Goal: Information Seeking & Learning: Learn about a topic

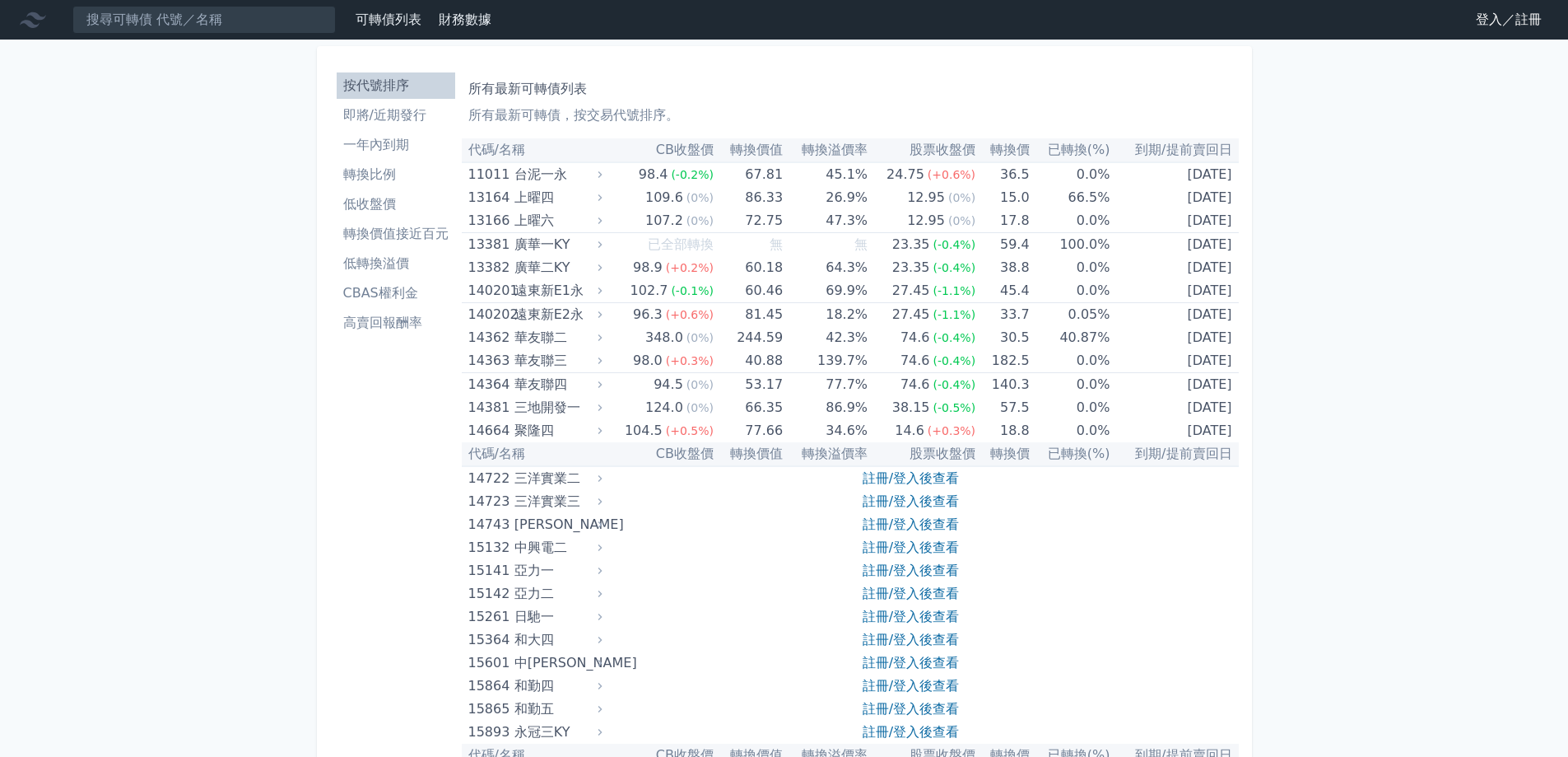
click at [1491, 16] on link "登入／註冊" at bounding box center [1509, 19] width 93 height 26
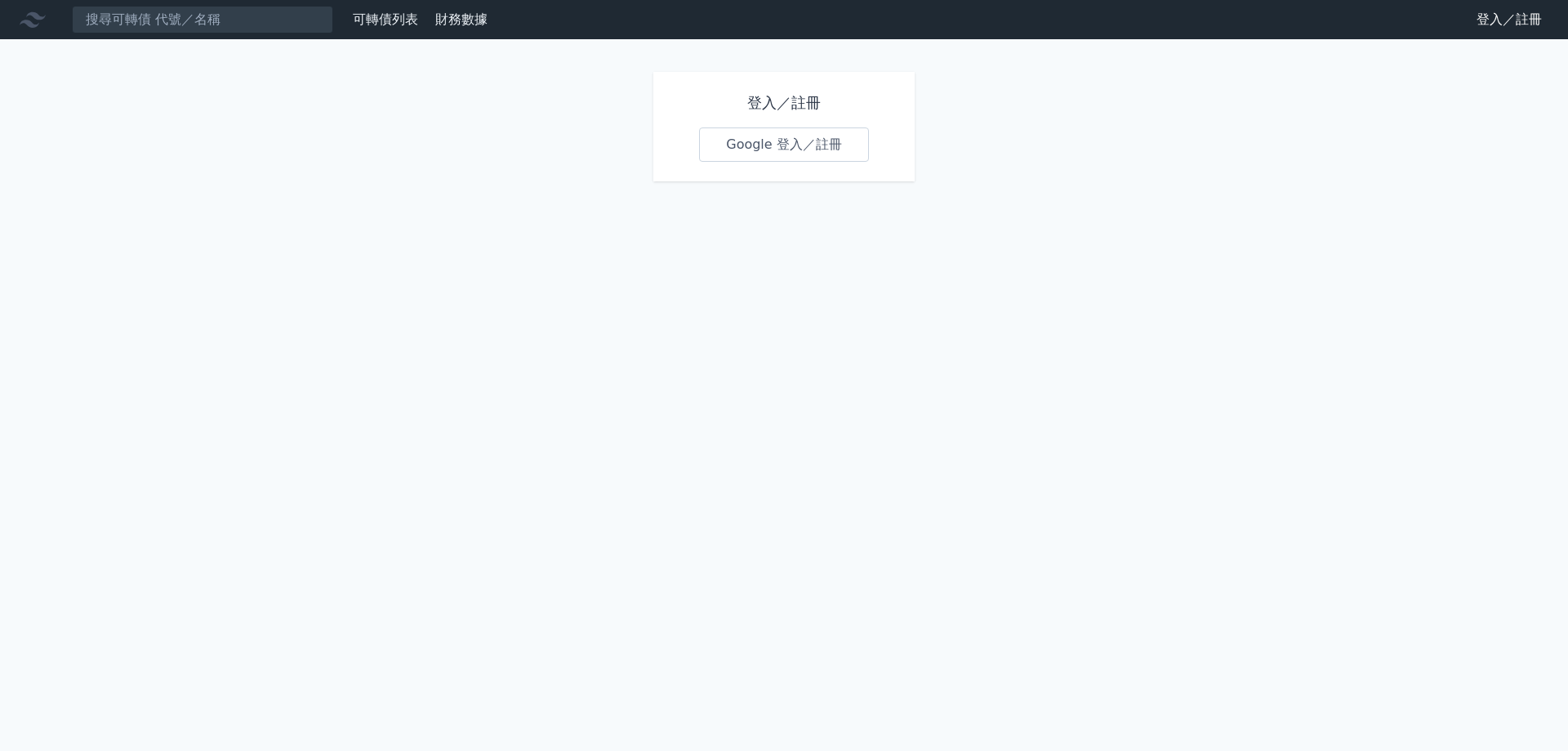
click at [730, 155] on link "Google 登入／註冊" at bounding box center [783, 145] width 169 height 34
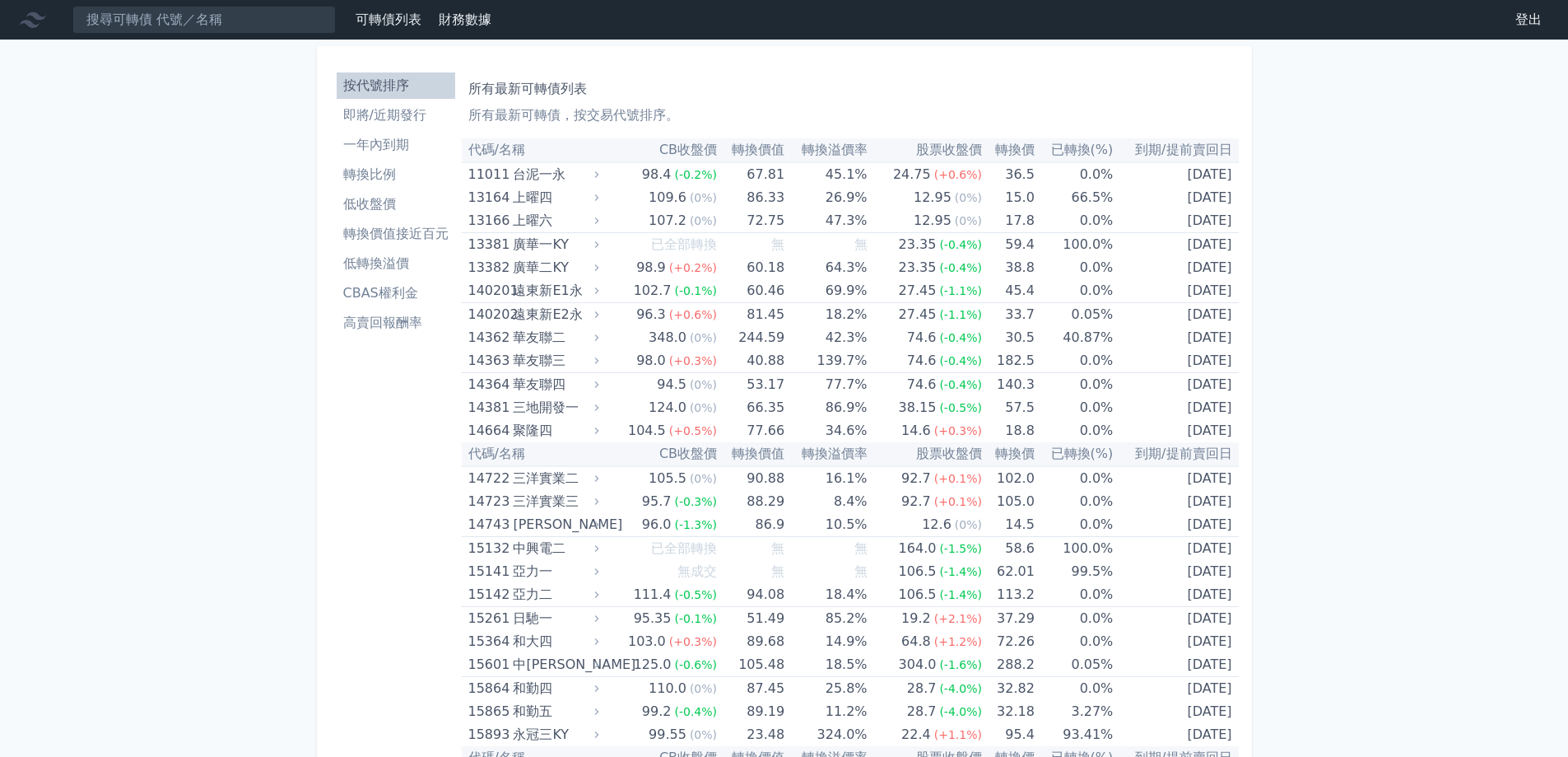
scroll to position [1316, 0]
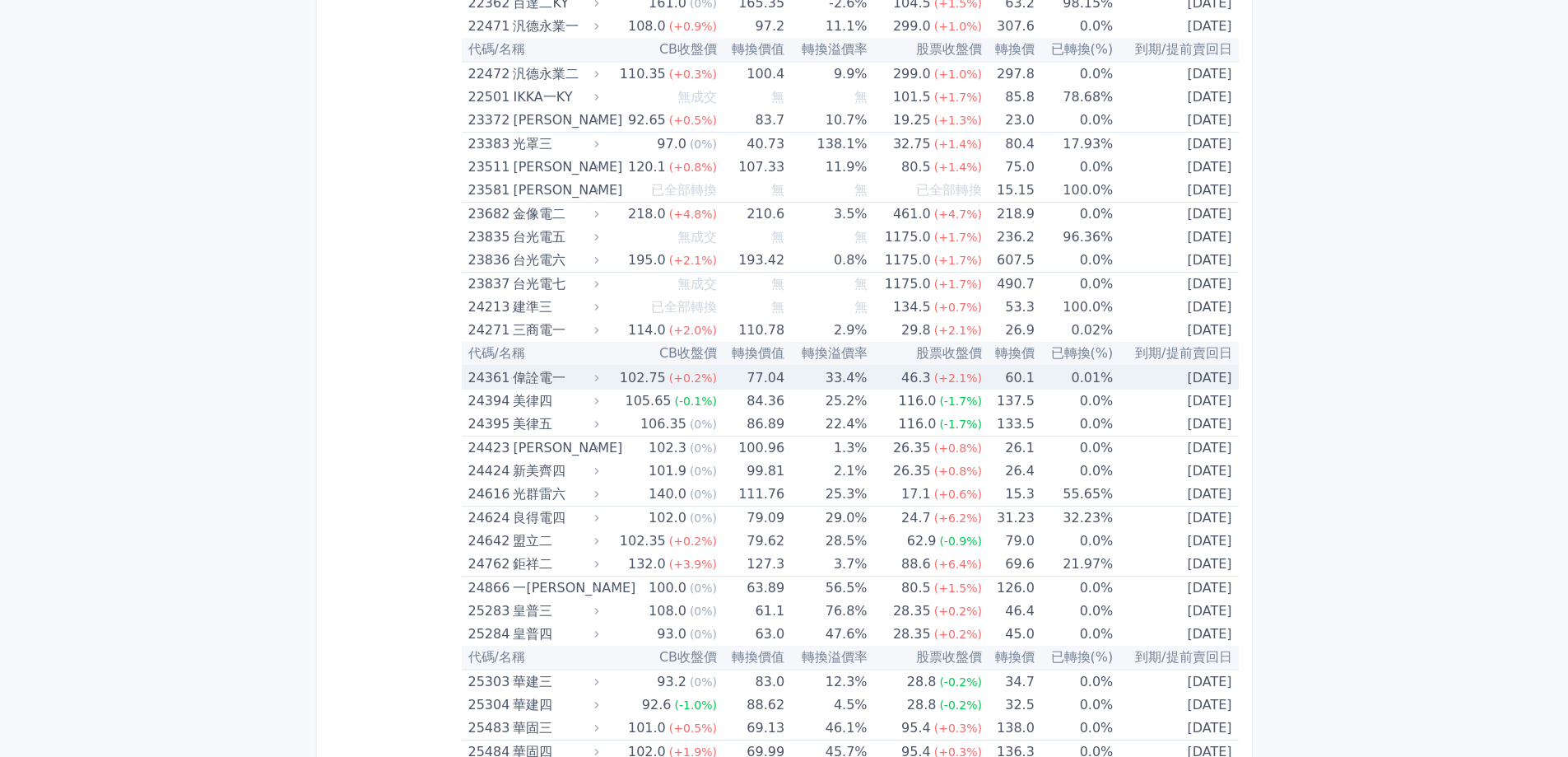
click at [540, 380] on div "偉詮電一" at bounding box center [554, 377] width 82 height 23
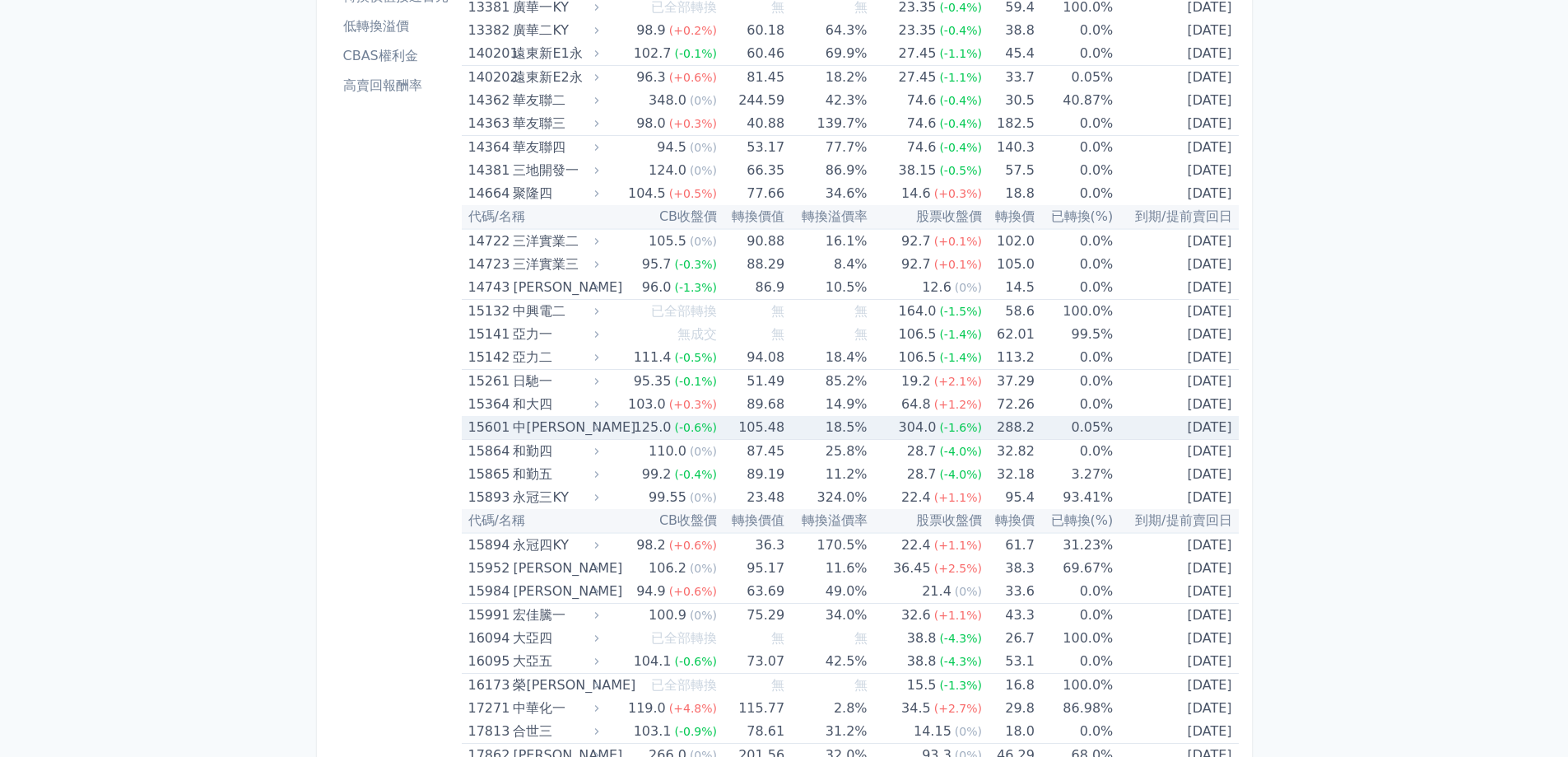
scroll to position [0, 0]
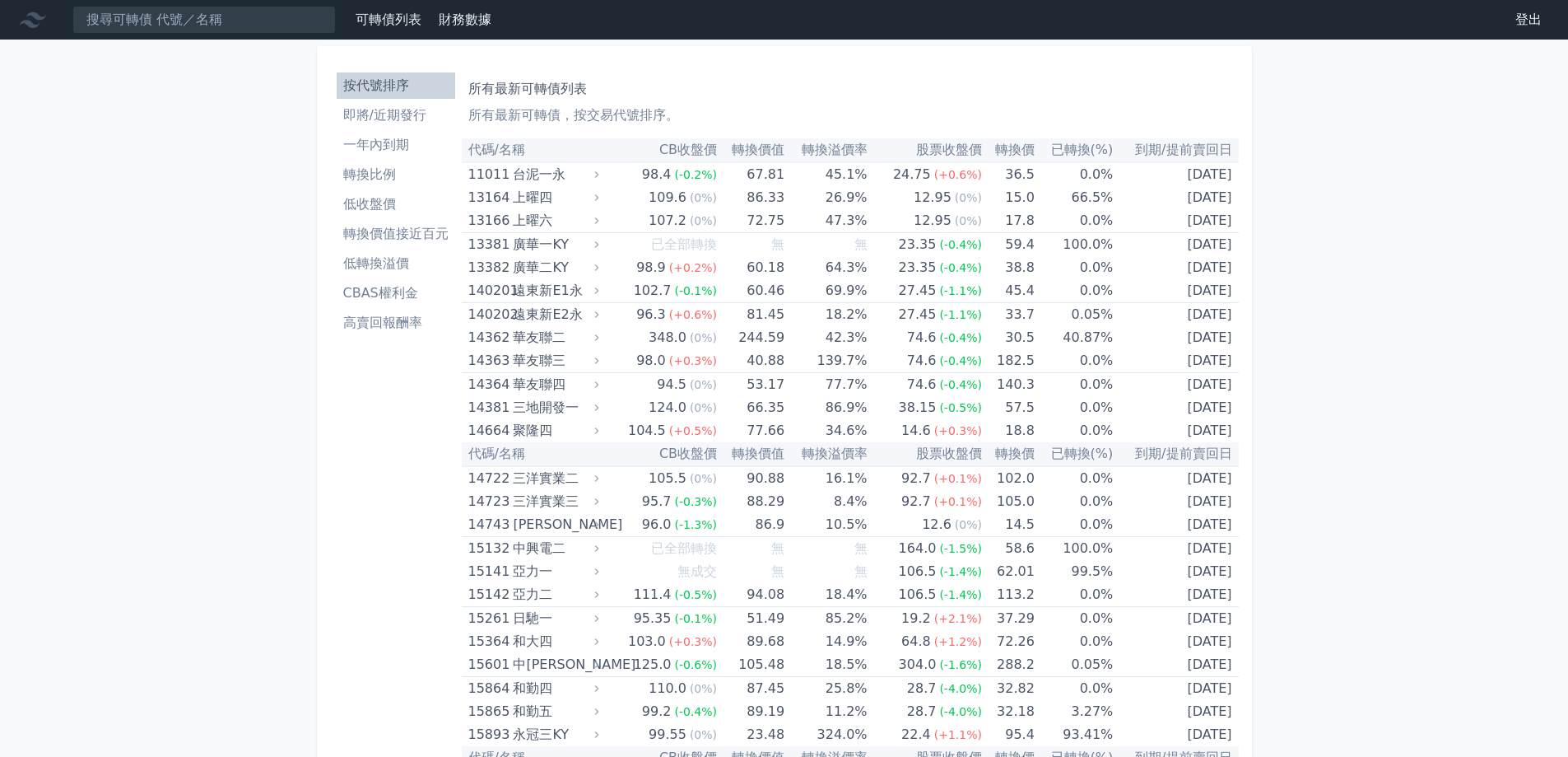
click at [370, 122] on li "即將/近期發行" at bounding box center [396, 115] width 119 height 19
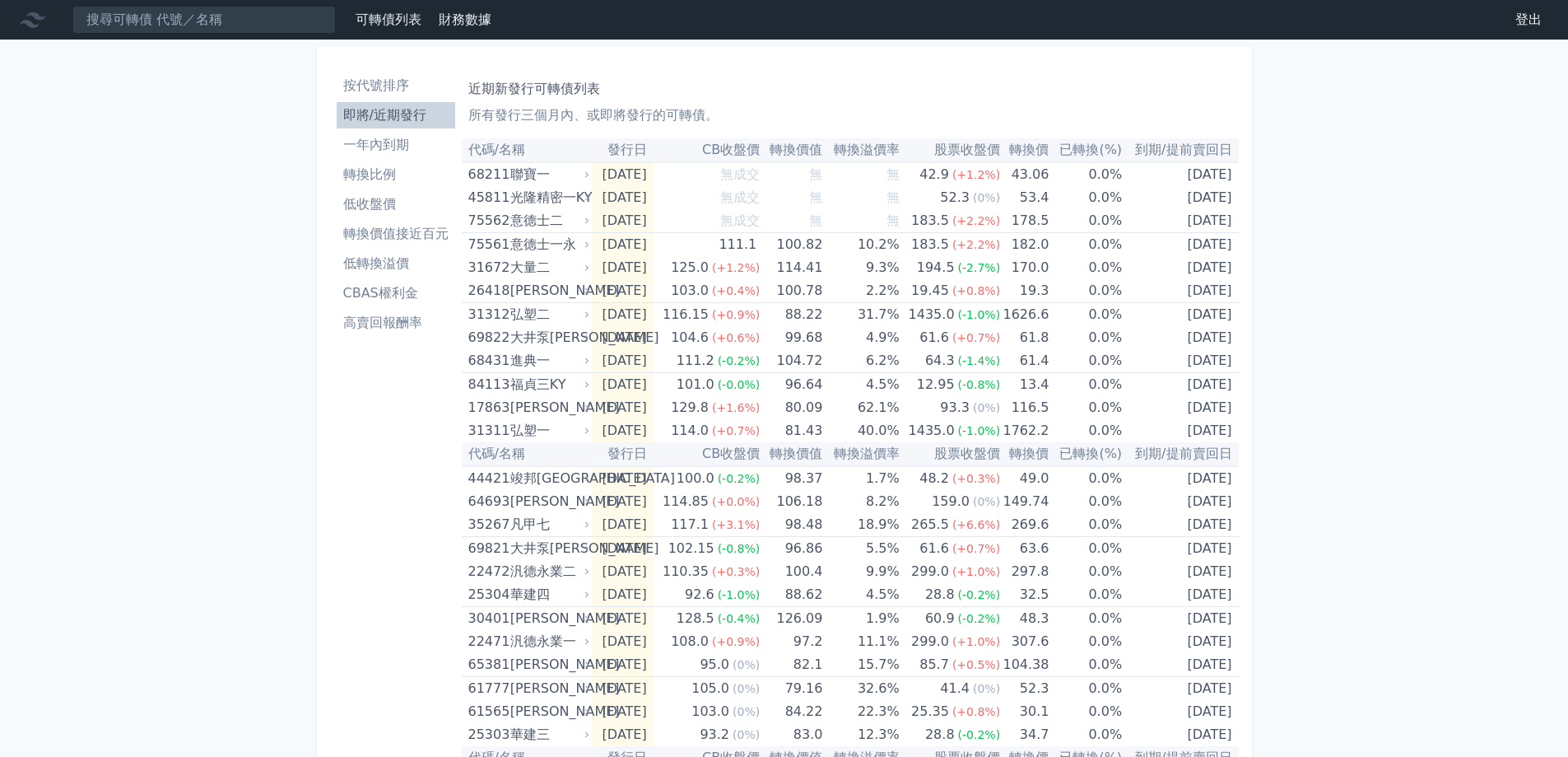
click at [375, 150] on li "一年內到期" at bounding box center [396, 144] width 119 height 19
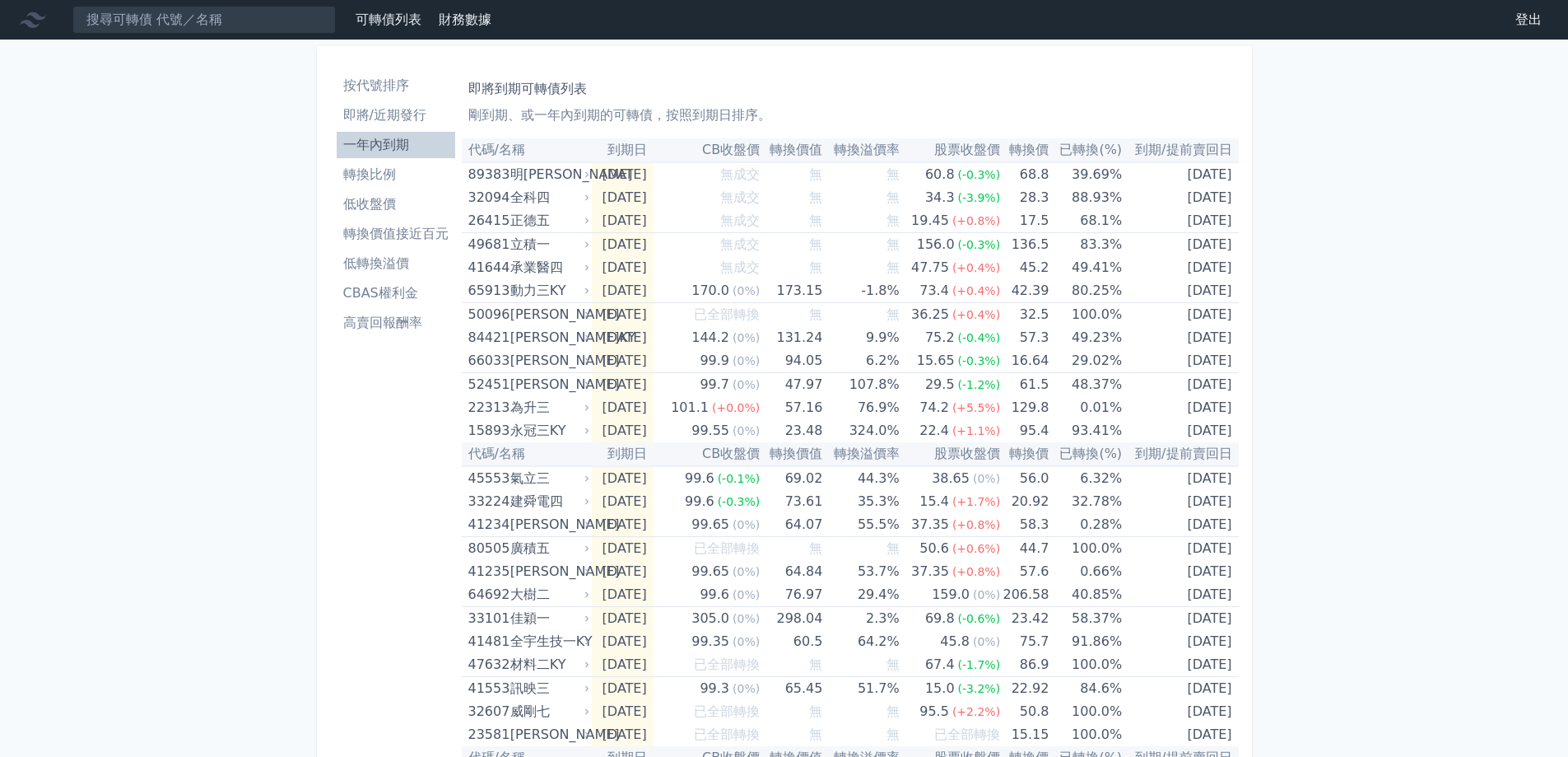
click at [1093, 154] on th "已轉換(%)" at bounding box center [1085, 150] width 73 height 24
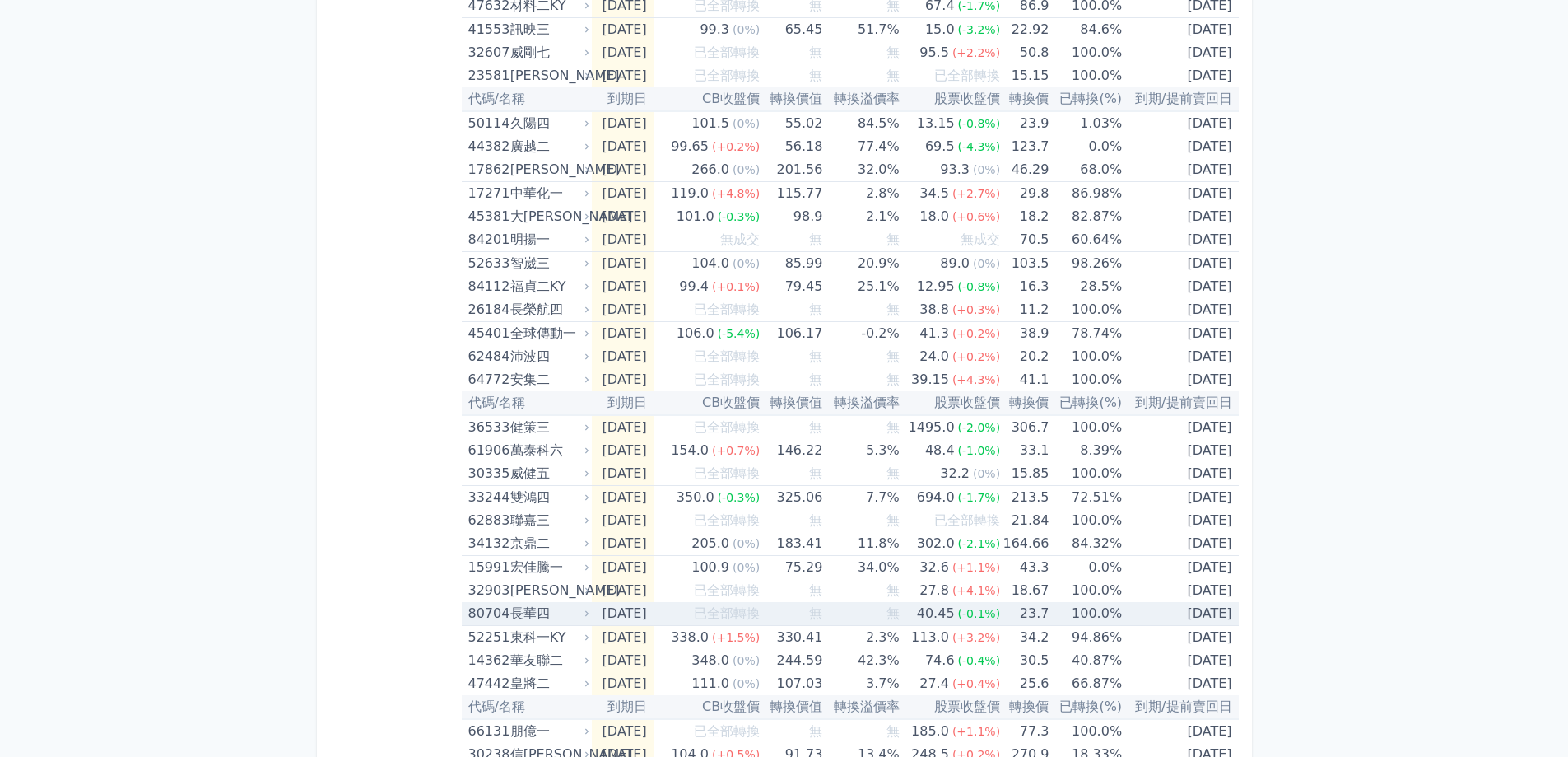
scroll to position [1070, 0]
